Goal: Communication & Community: Answer question/provide support

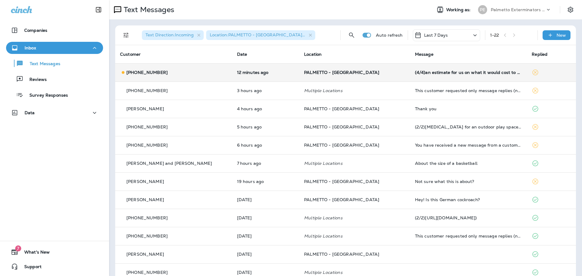
click at [201, 75] on div "[PHONE_NUMBER]" at bounding box center [173, 72] width 107 height 6
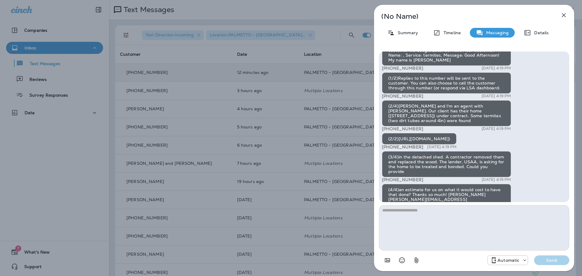
scroll to position [-23, 0]
click at [564, 13] on icon "button" at bounding box center [563, 15] width 7 height 7
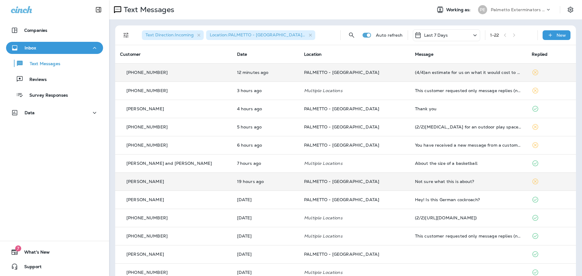
click at [379, 185] on td "PALMETTO - [GEOGRAPHIC_DATA]" at bounding box center [354, 181] width 111 height 18
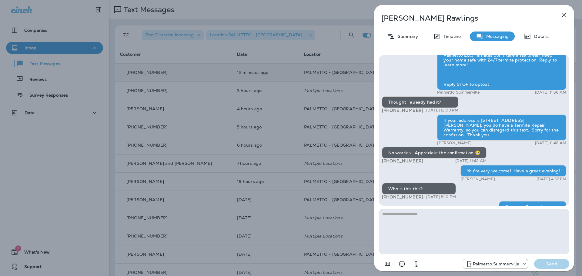
scroll to position [-38, 0]
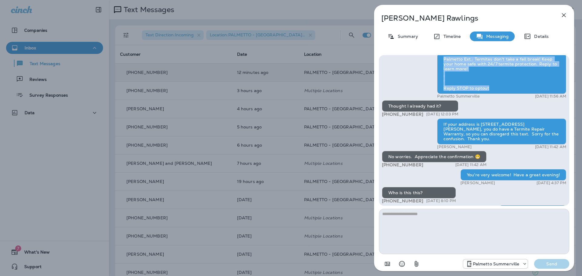
drag, startPoint x: 443, startPoint y: 62, endPoint x: 497, endPoint y: 93, distance: 62.0
click at [497, 93] on div "Palmetto Ext.: Termites don't take a fall break! Keep your home safe with 24/7 …" at bounding box center [501, 73] width 129 height 41
copy div "Palmetto Ext.: Termites don't take a fall break! Keep your home safe with 24/7 …"
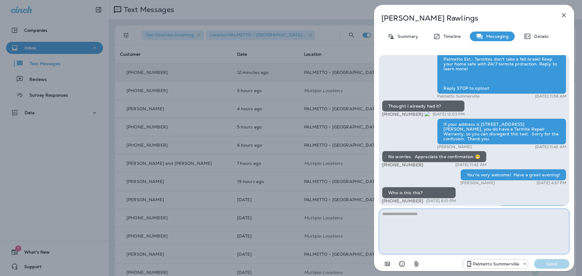
click at [408, 215] on textarea at bounding box center [474, 231] width 190 height 45
paste textarea "**********"
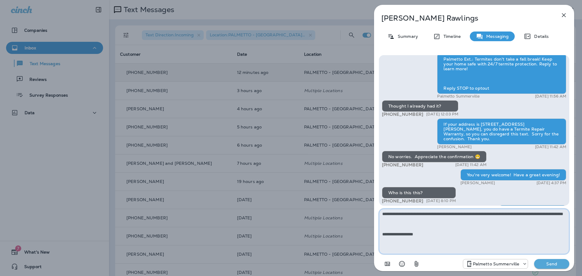
type textarea "**********"
click at [544, 263] on p "Send" at bounding box center [551, 263] width 25 height 5
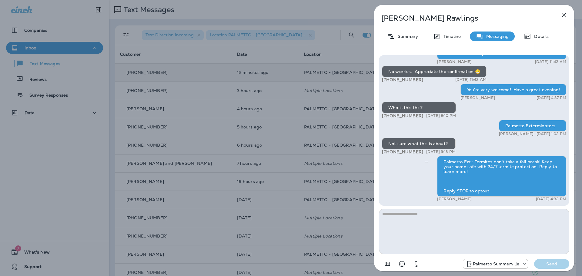
scroll to position [0, 0]
click at [565, 16] on icon "button" at bounding box center [563, 15] width 7 height 7
